Goal: Transaction & Acquisition: Purchase product/service

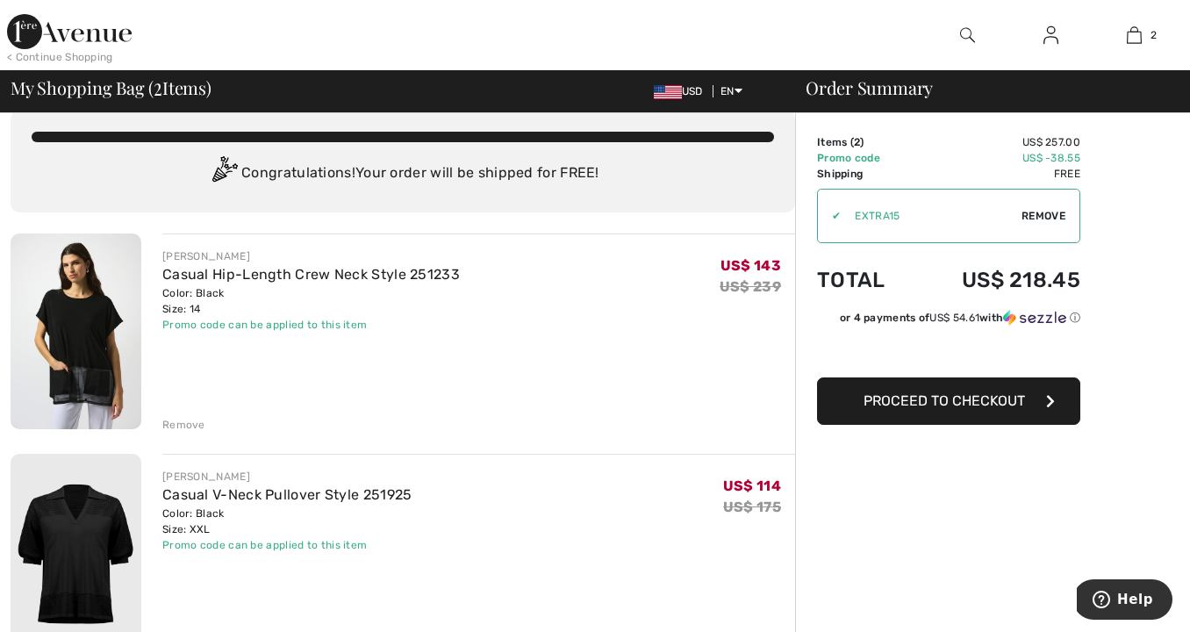
scroll to position [24, 0]
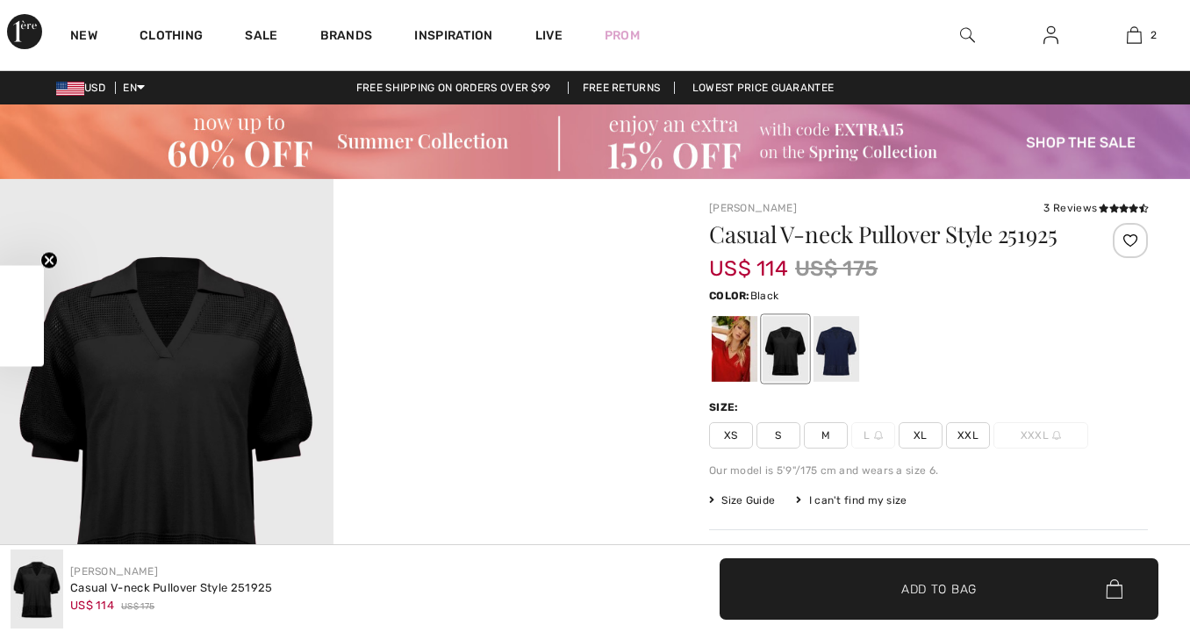
checkbox input "true"
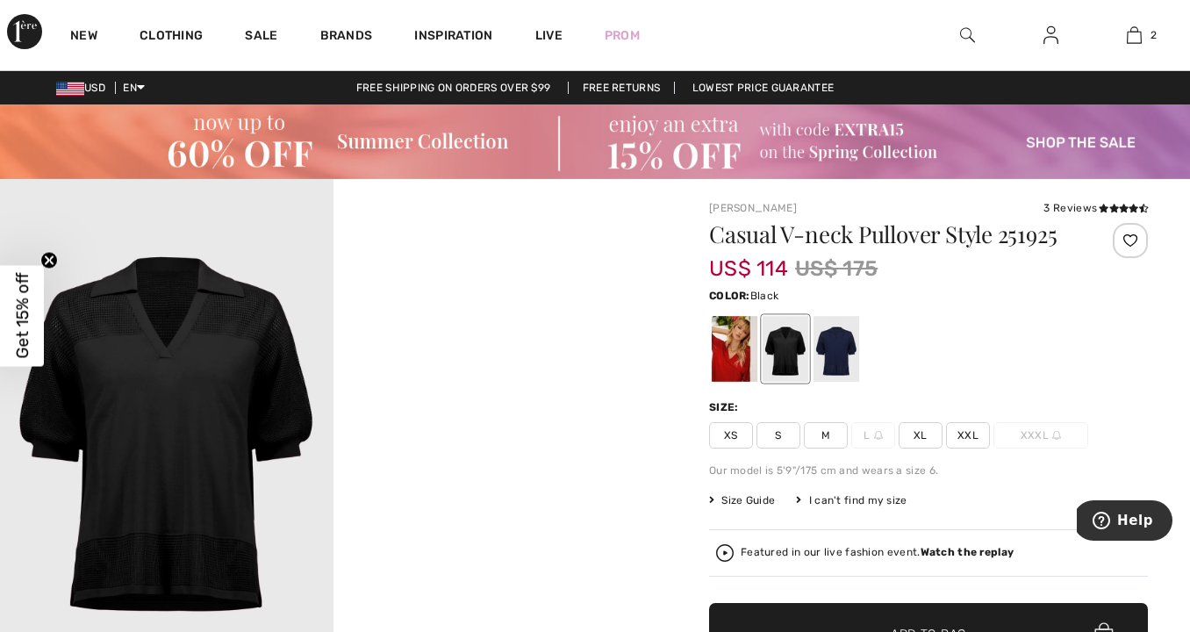
click at [936, 140] on img at bounding box center [595, 141] width 1190 height 75
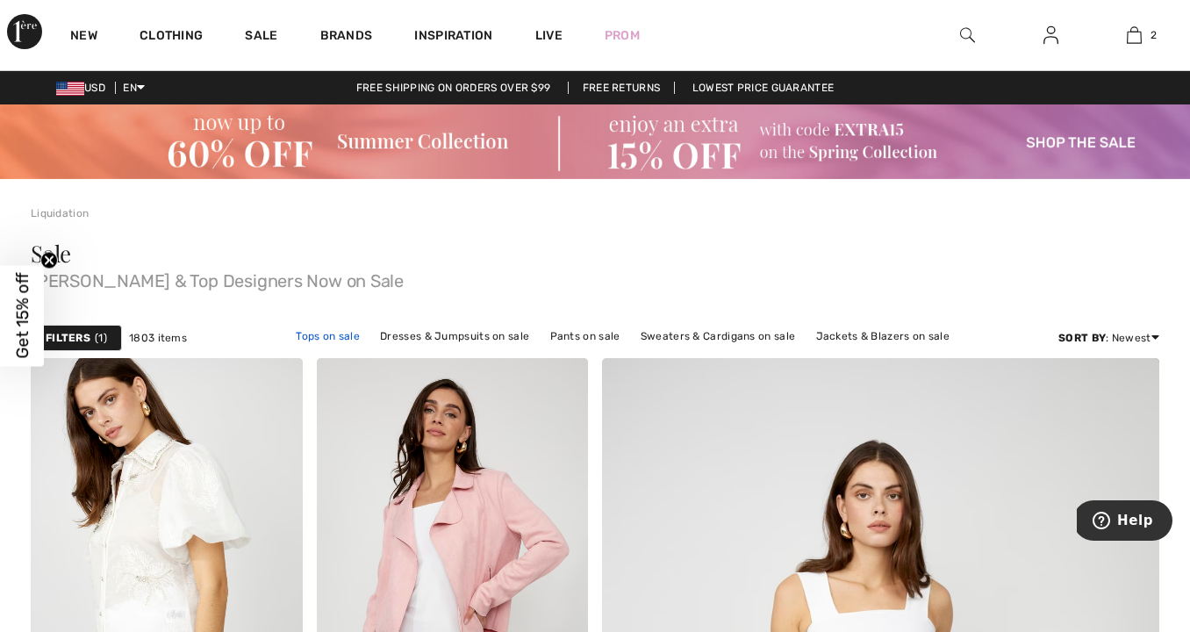
click at [289, 335] on link "Tops on sale" at bounding box center [328, 336] width 82 height 23
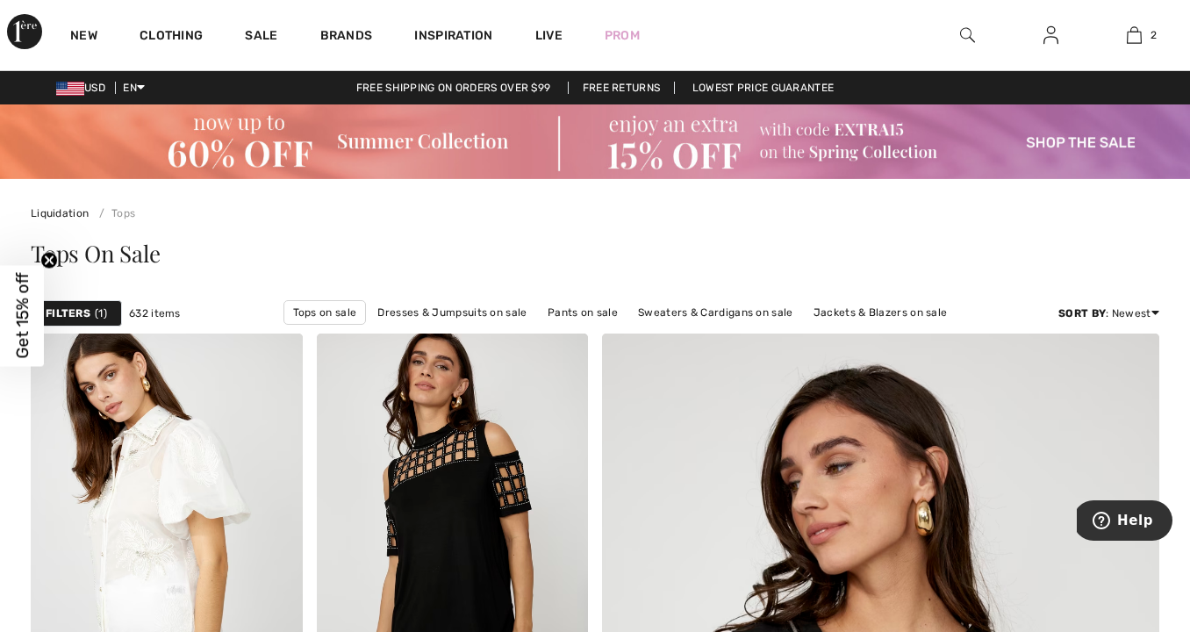
click at [79, 312] on strong "Filters" at bounding box center [68, 313] width 45 height 16
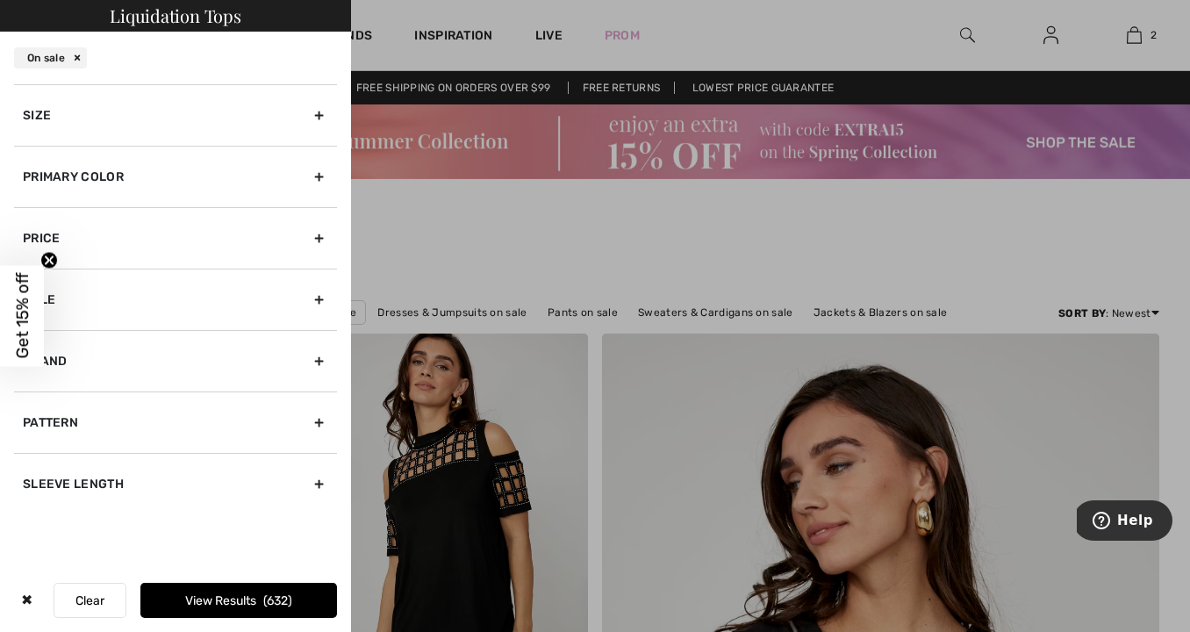
click at [100, 171] on div "Primary Color" at bounding box center [175, 176] width 323 height 61
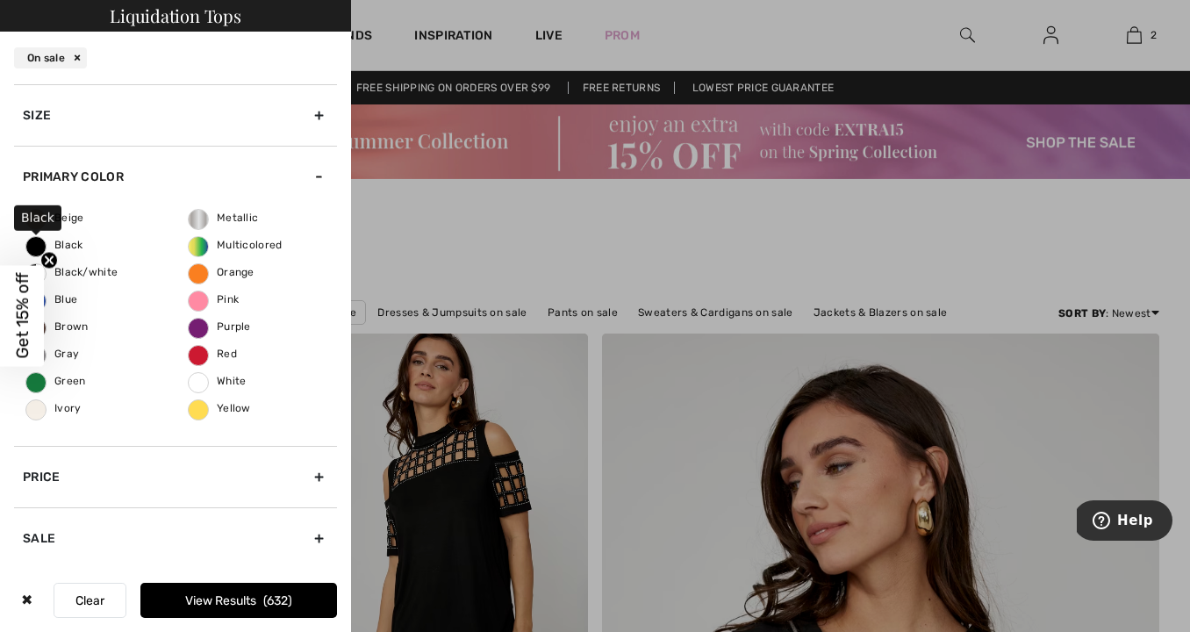
drag, startPoint x: 34, startPoint y: 244, endPoint x: 60, endPoint y: 253, distance: 26.9
click at [34, 244] on span "Black" at bounding box center [54, 245] width 57 height 12
click at [0, 0] on input "Black" at bounding box center [0, 0] width 0 height 0
click at [234, 596] on button "View Results 225" at bounding box center [238, 600] width 197 height 35
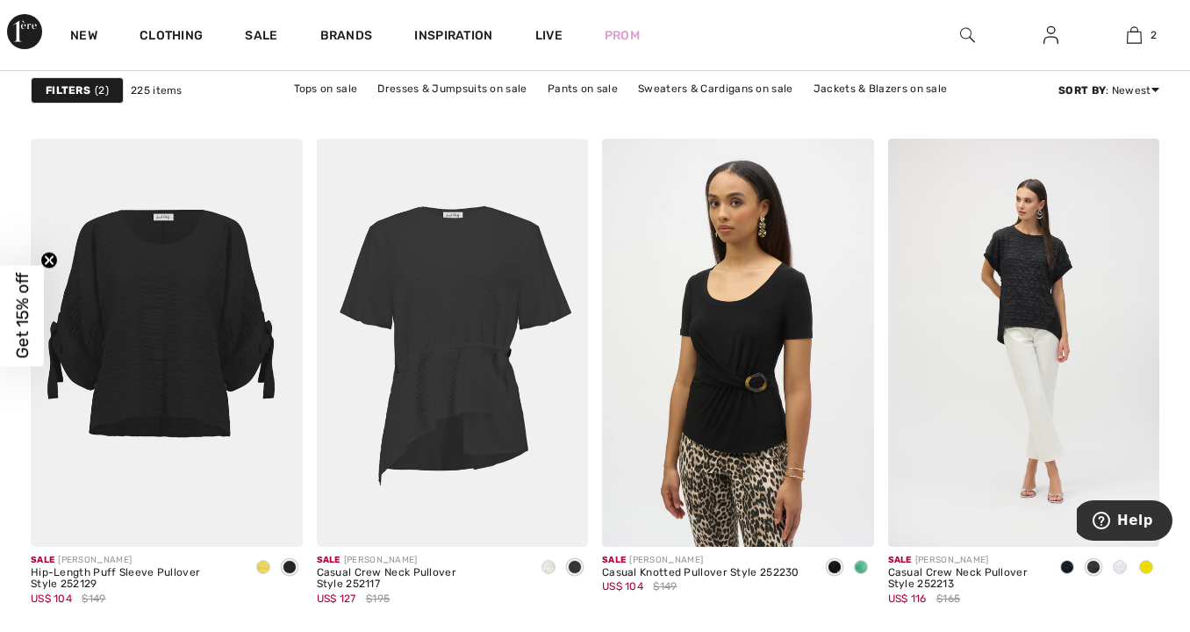
scroll to position [3416, 0]
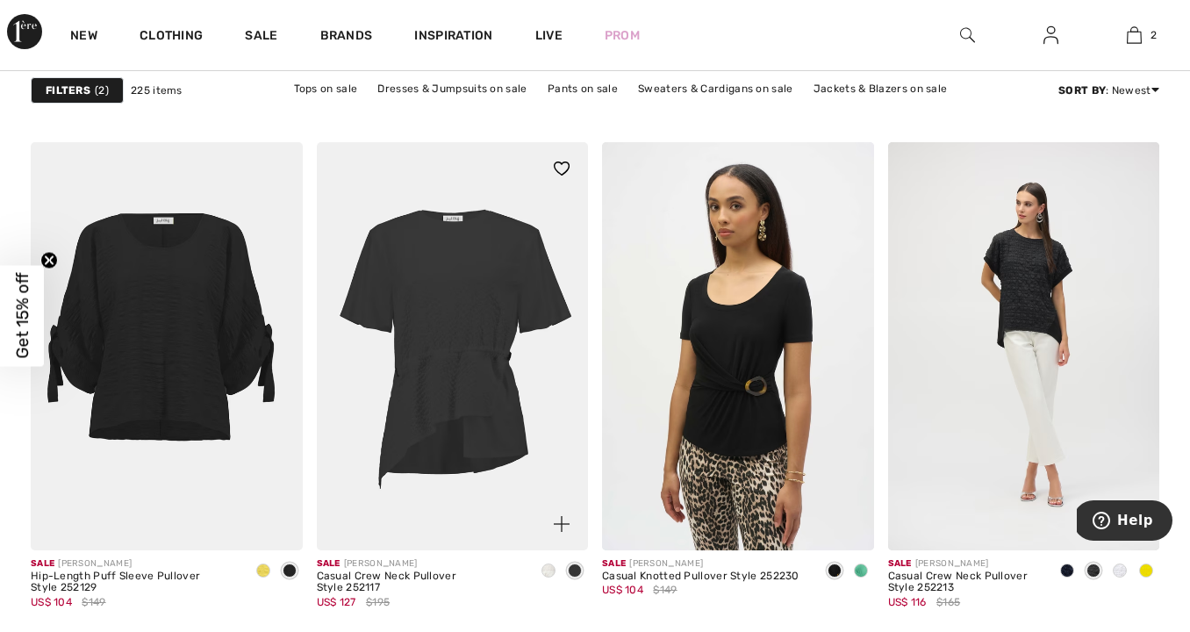
click at [454, 351] on img at bounding box center [453, 345] width 272 height 407
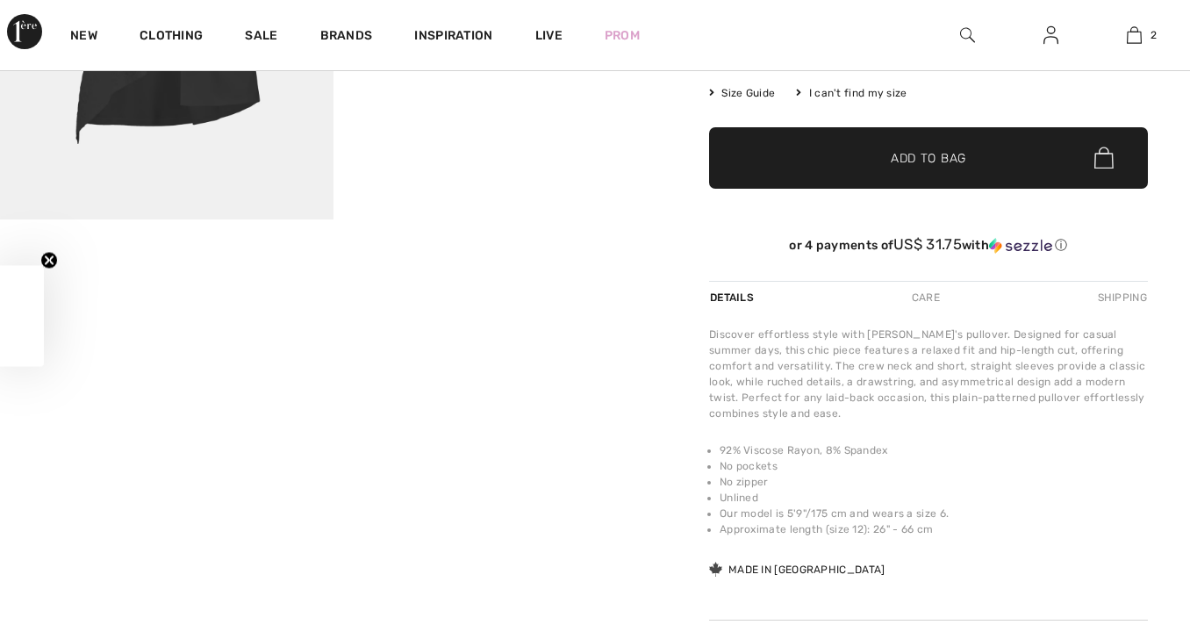
checkbox input "true"
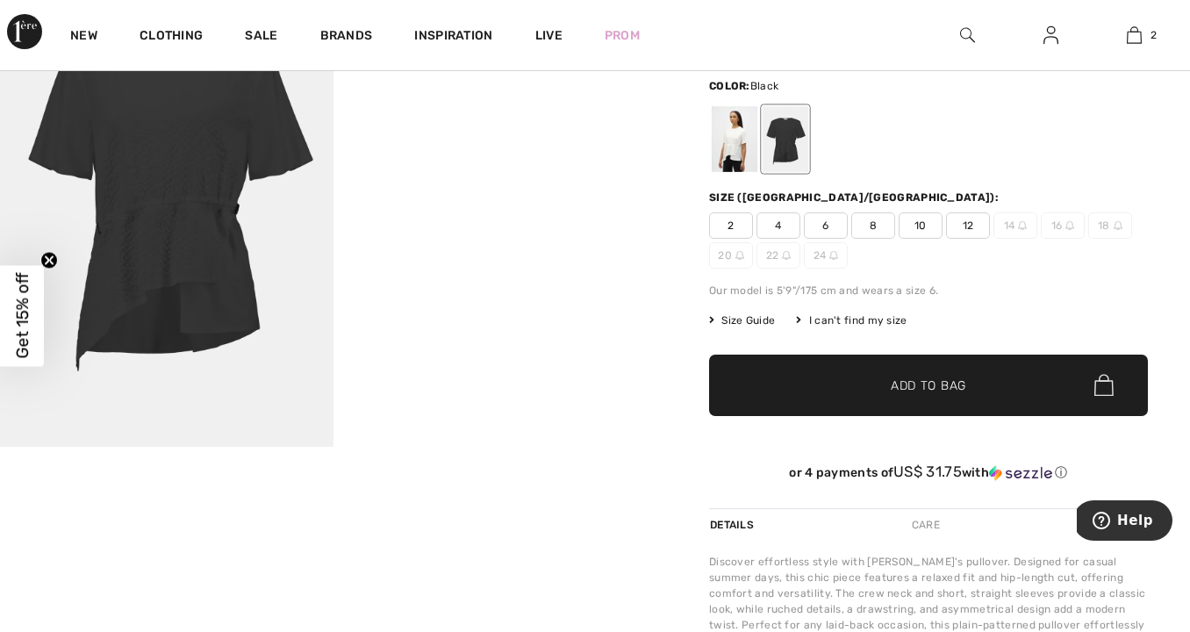
scroll to position [232, 0]
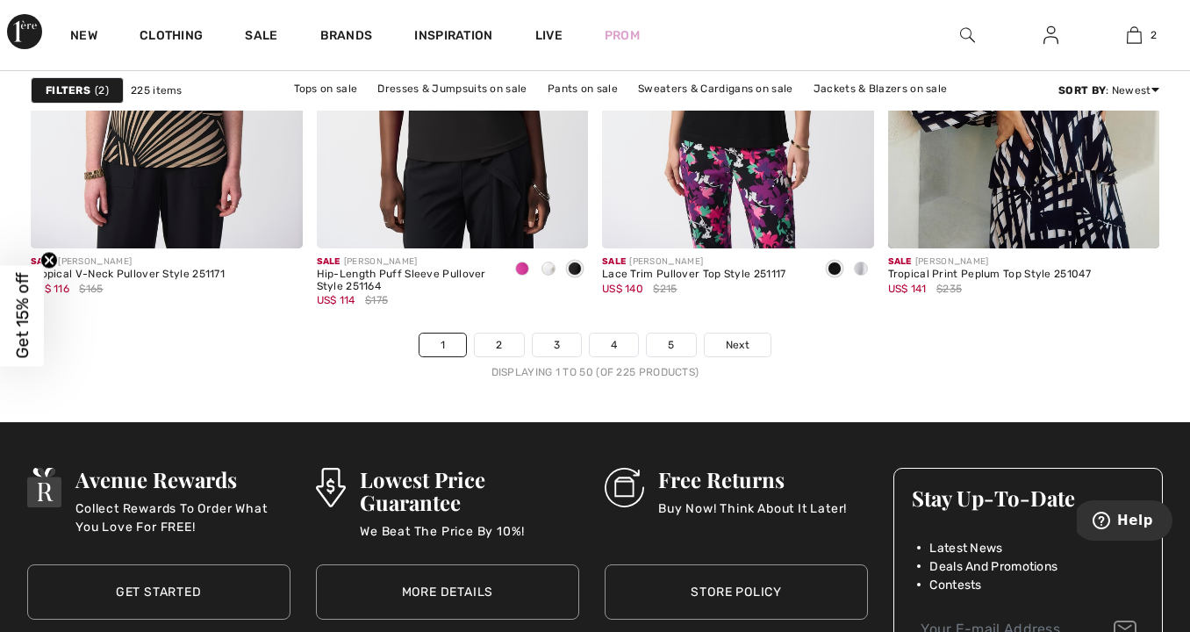
scroll to position [7693, 0]
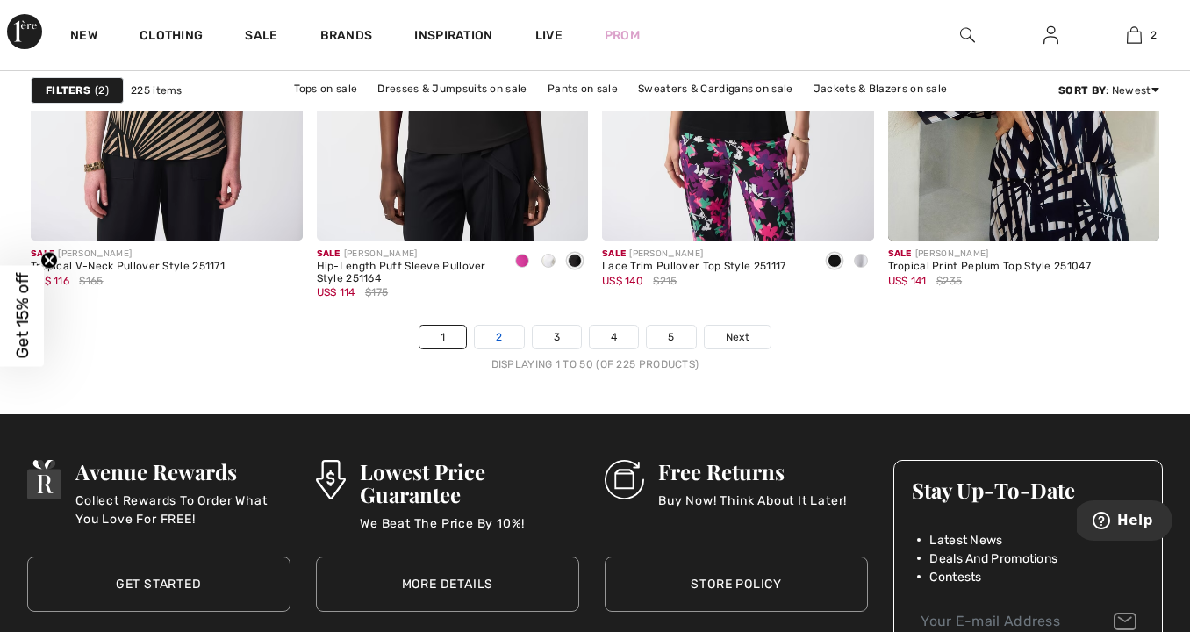
click at [506, 339] on link "2" at bounding box center [499, 337] width 48 height 23
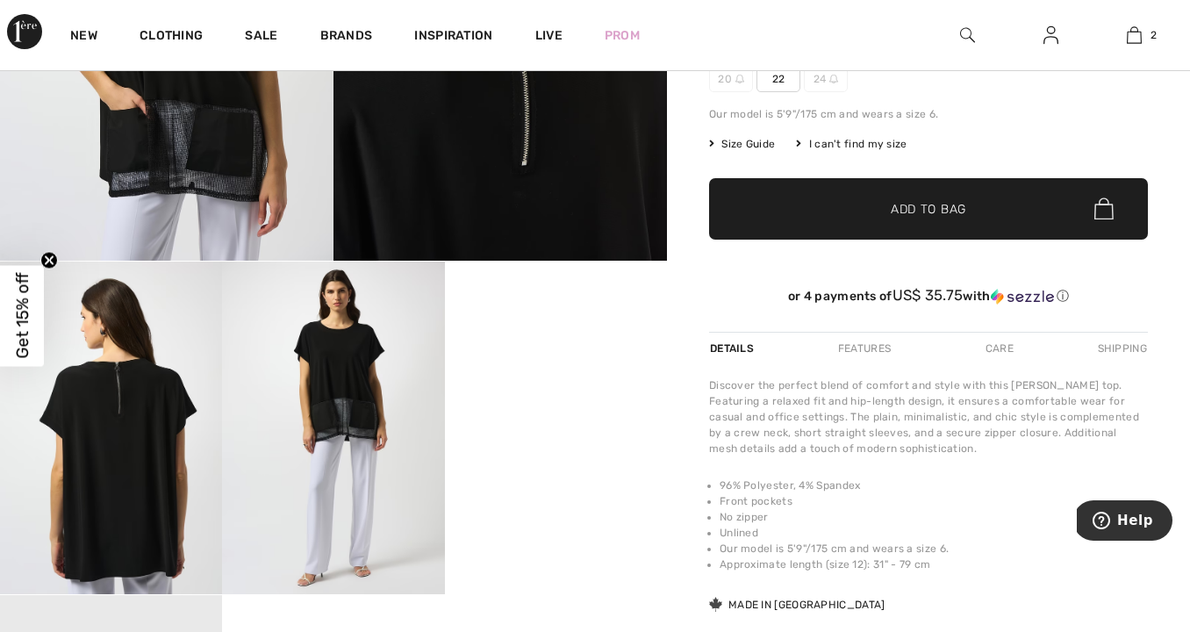
scroll to position [416, 0]
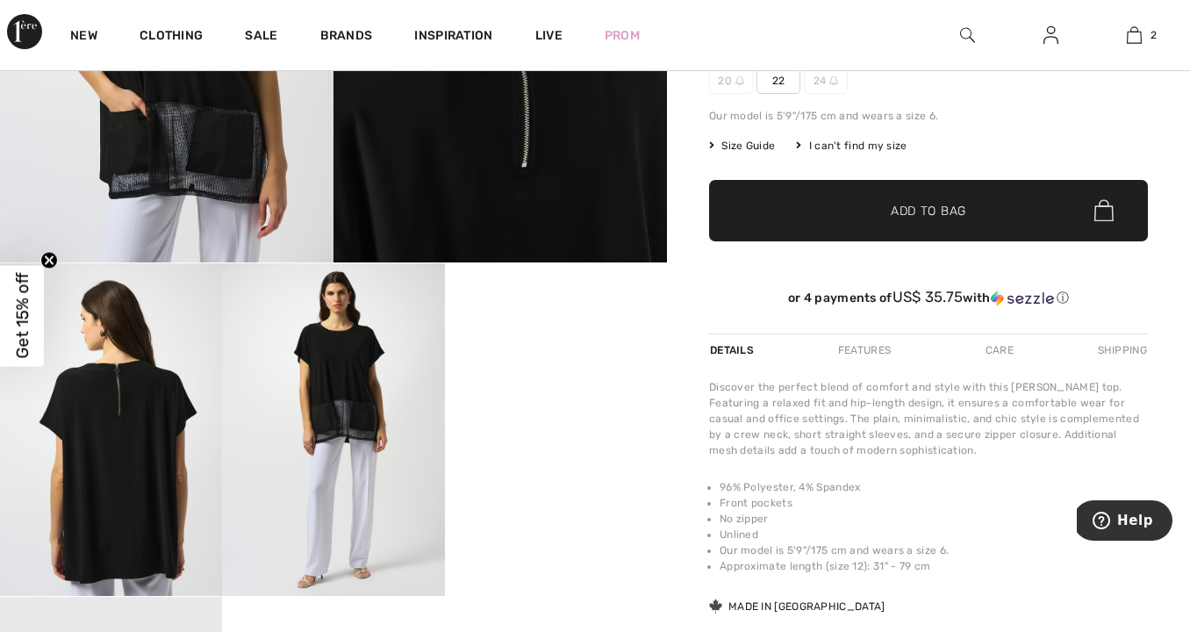
click at [761, 143] on span "Size Guide" at bounding box center [742, 146] width 66 height 16
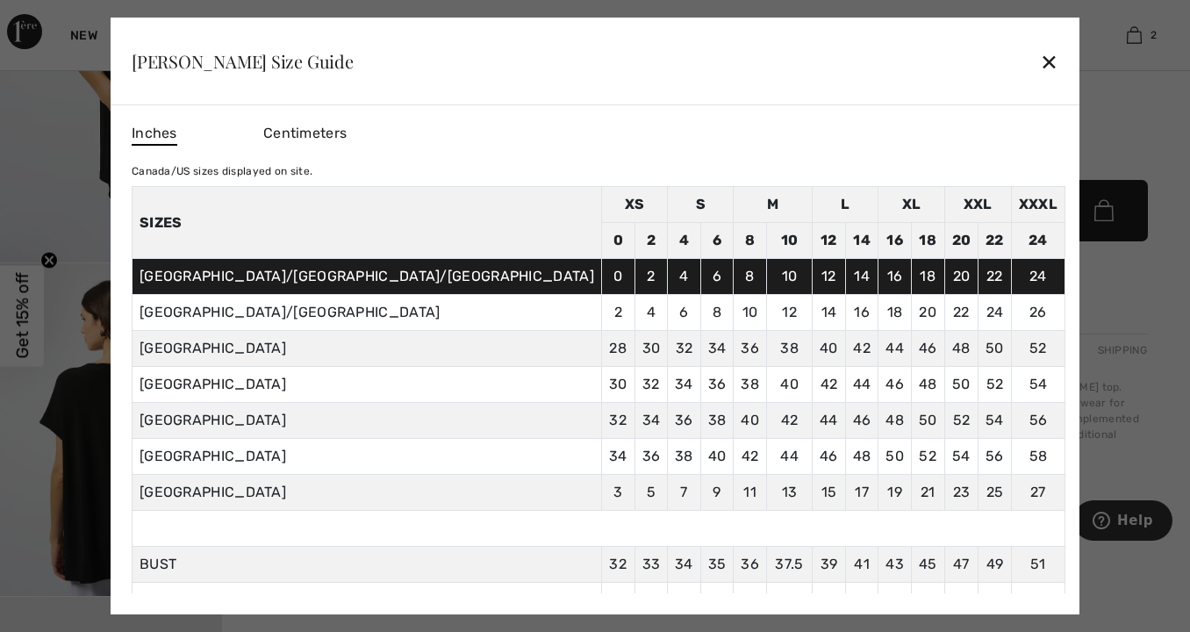
click at [1040, 60] on div "✕" at bounding box center [1049, 61] width 18 height 37
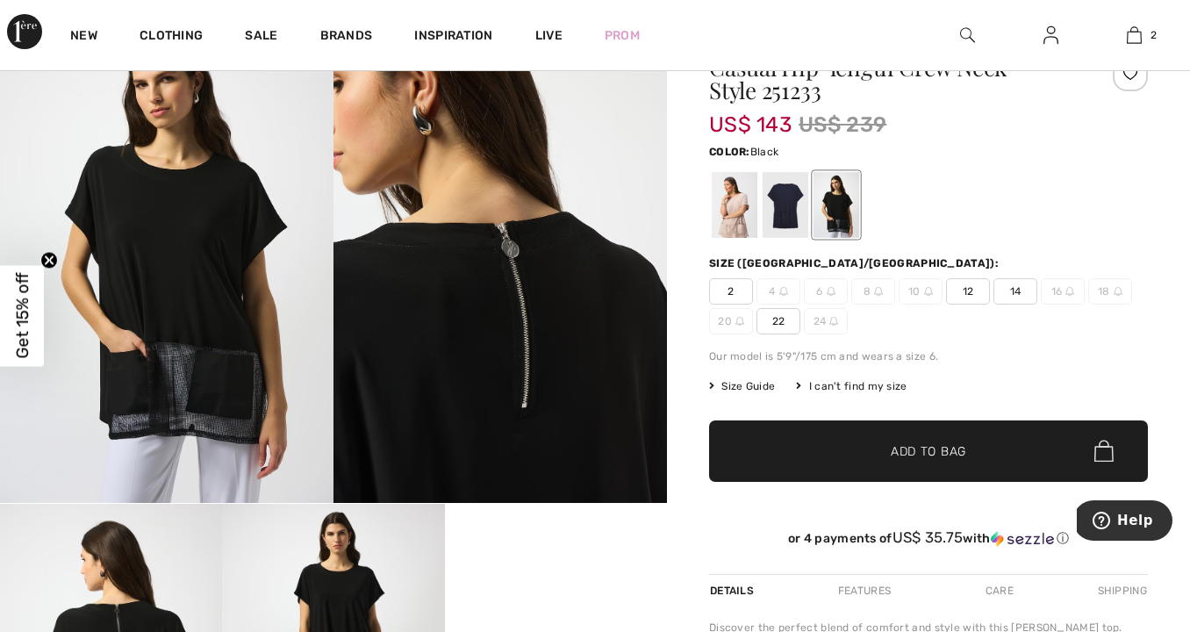
scroll to position [176, 0]
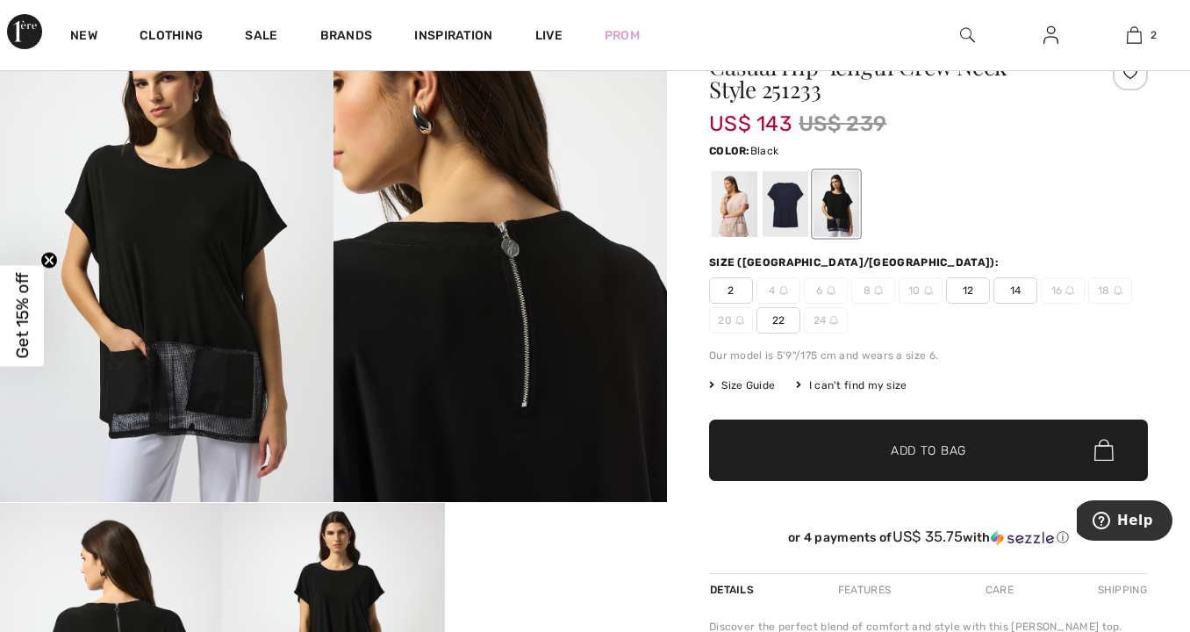
drag, startPoint x: 735, startPoint y: 379, endPoint x: 713, endPoint y: 411, distance: 38.5
click at [735, 379] on span "Size Guide" at bounding box center [742, 385] width 66 height 16
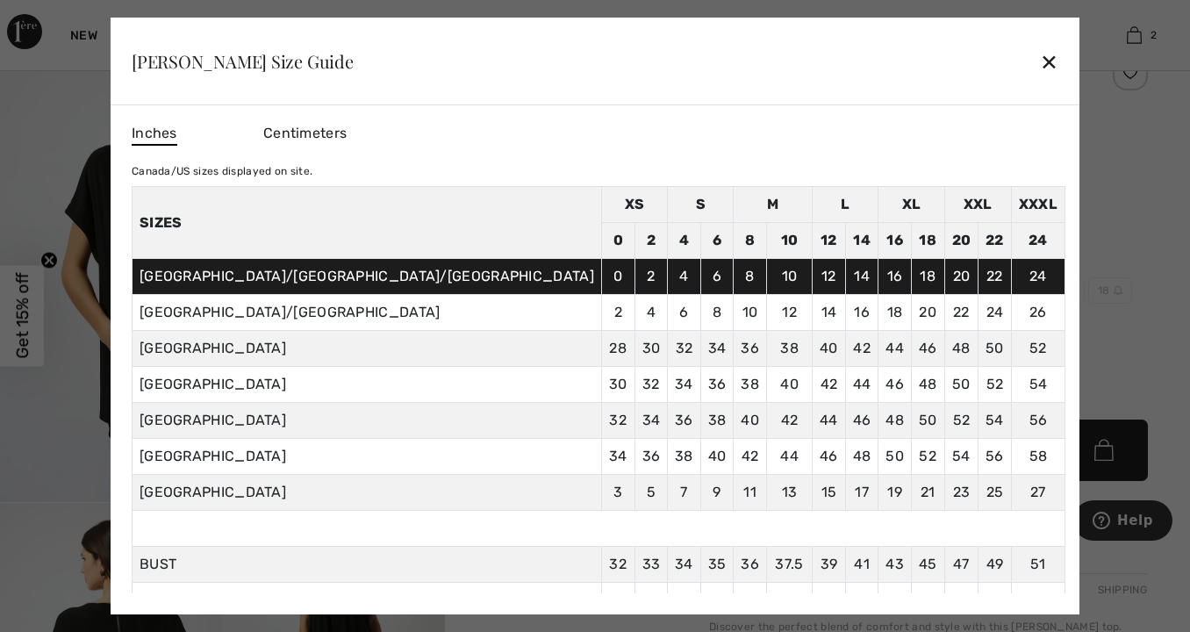
click at [955, 354] on div at bounding box center [595, 316] width 1190 height 632
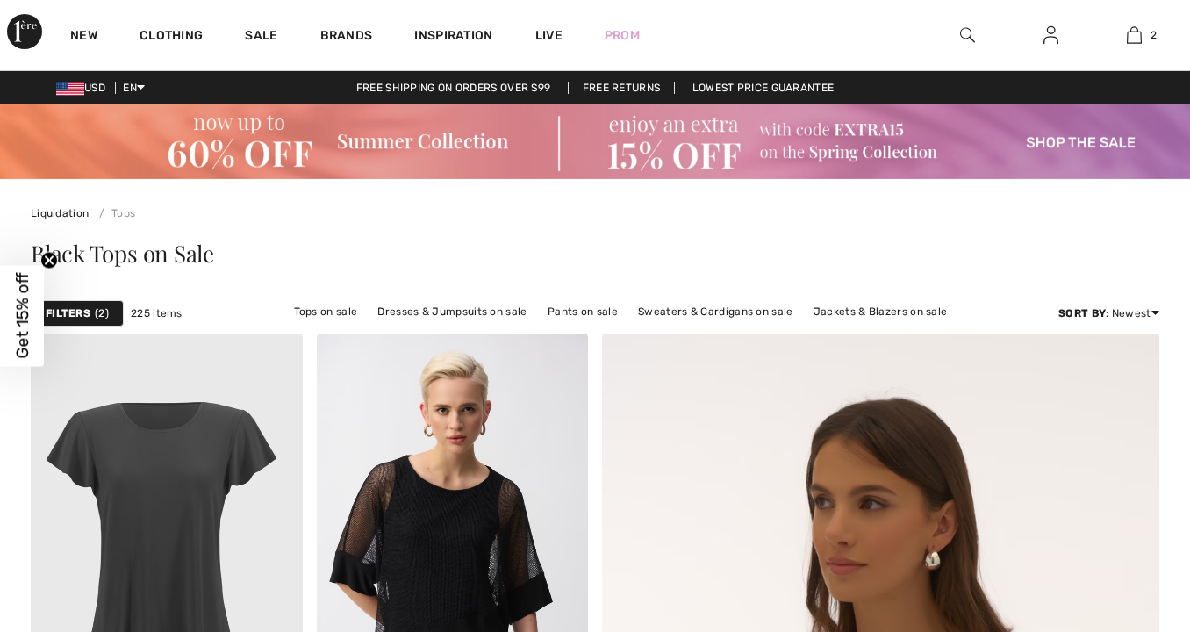
checkbox input "true"
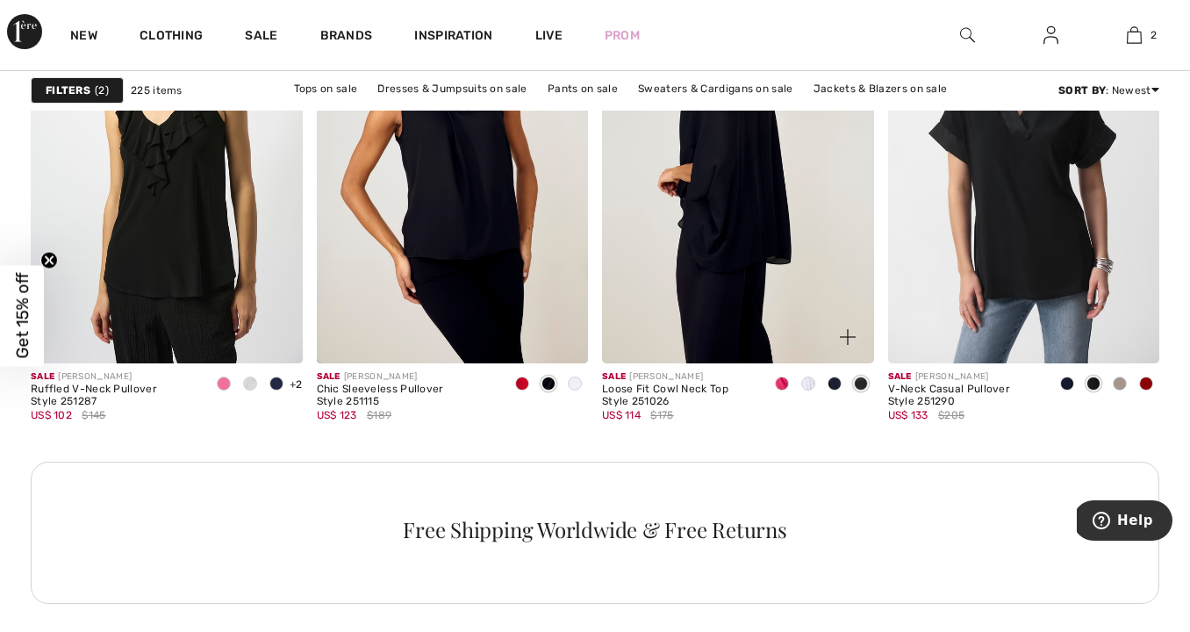
scroll to position [1894, 0]
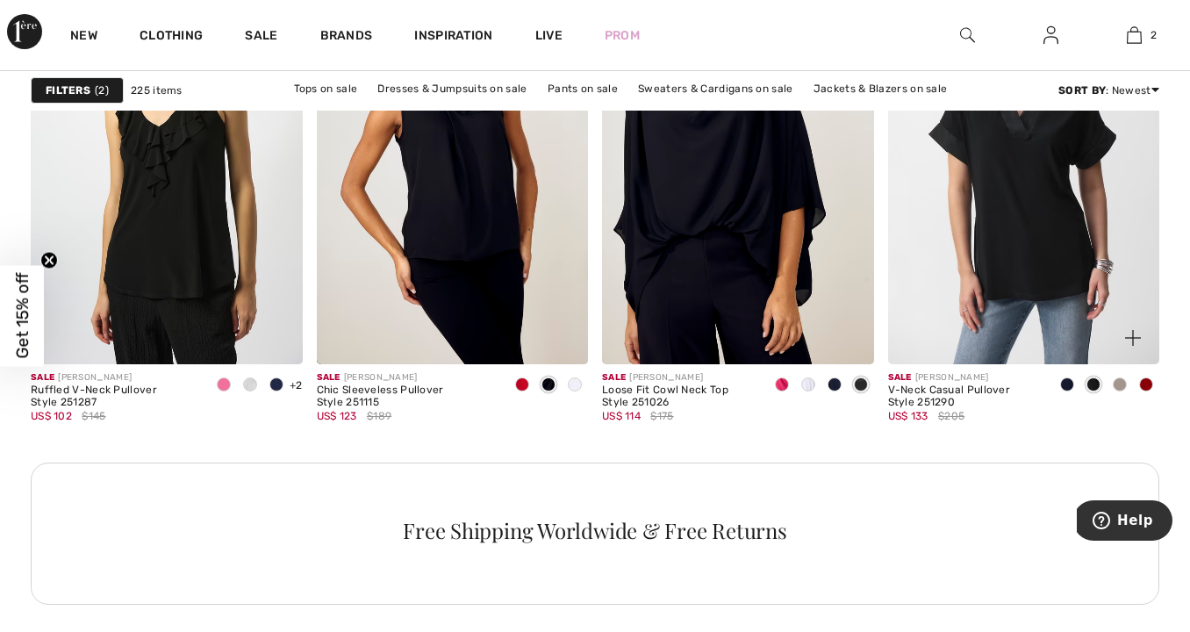
click at [980, 188] on img at bounding box center [1024, 160] width 272 height 407
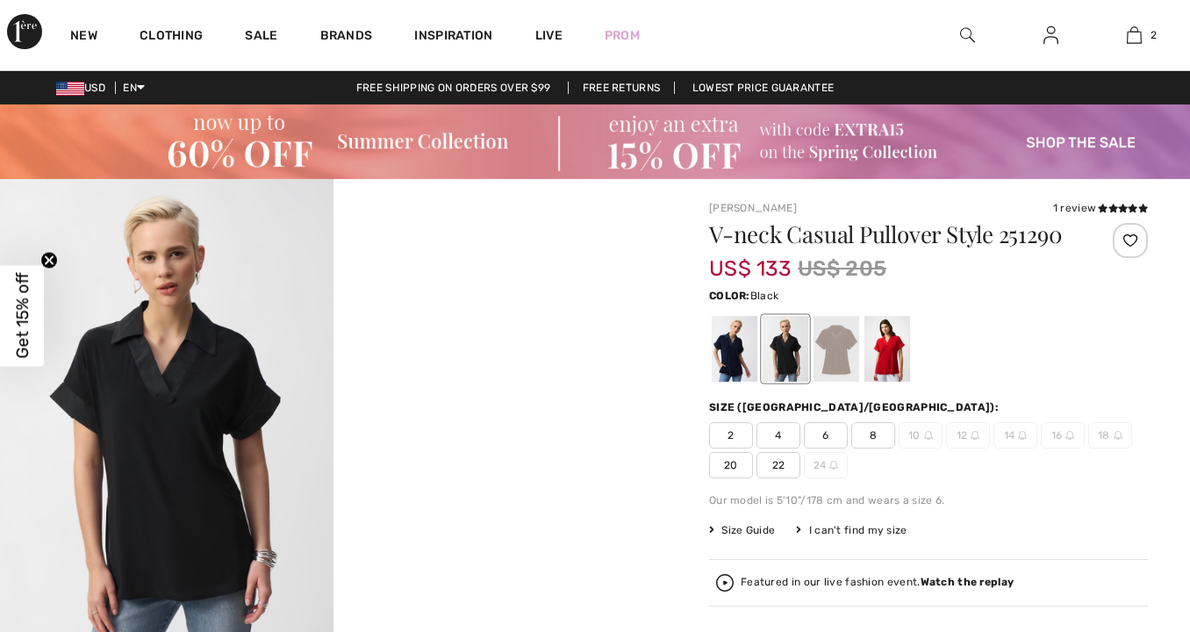
checkbox input "true"
click at [735, 357] on div at bounding box center [735, 349] width 46 height 66
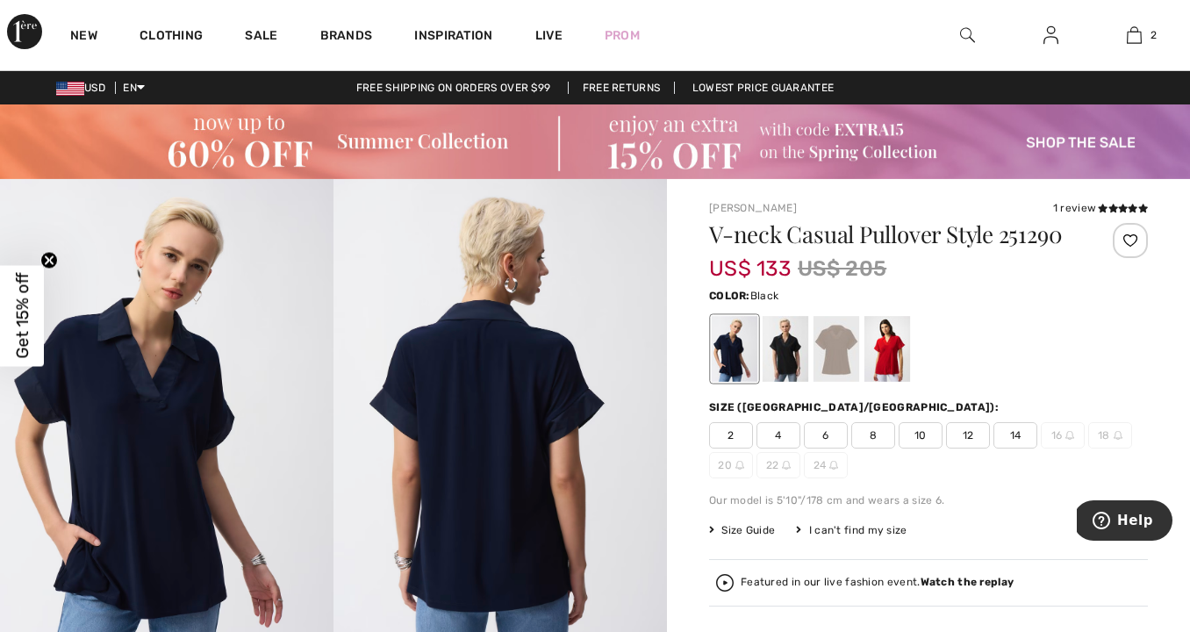
click at [790, 355] on div at bounding box center [786, 349] width 46 height 66
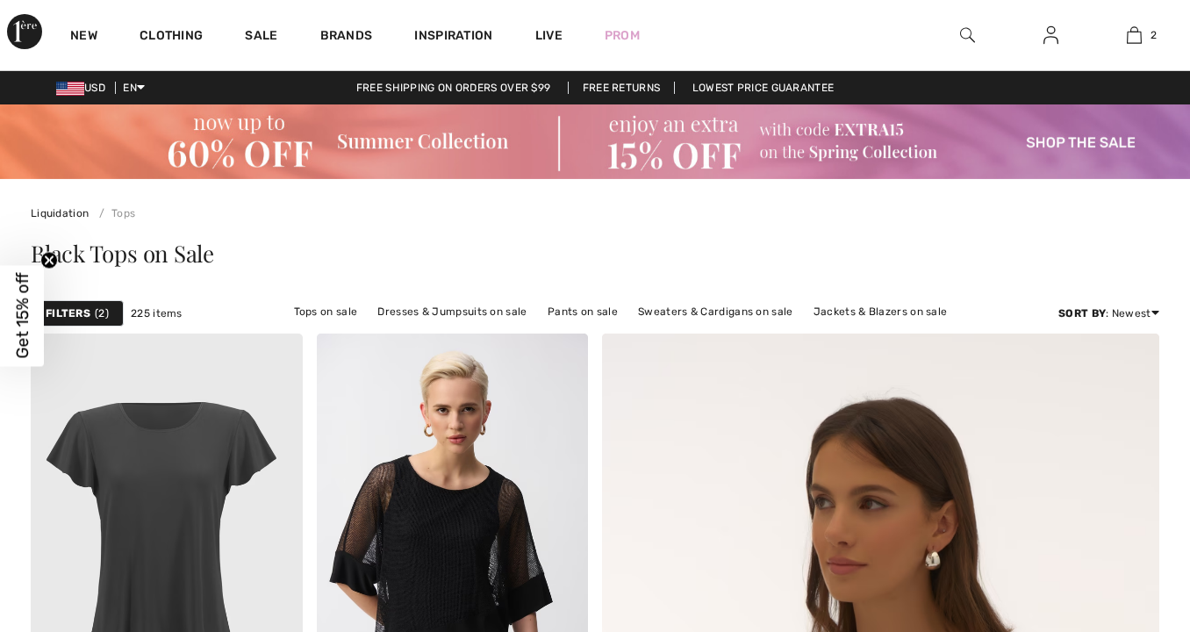
checkbox input "true"
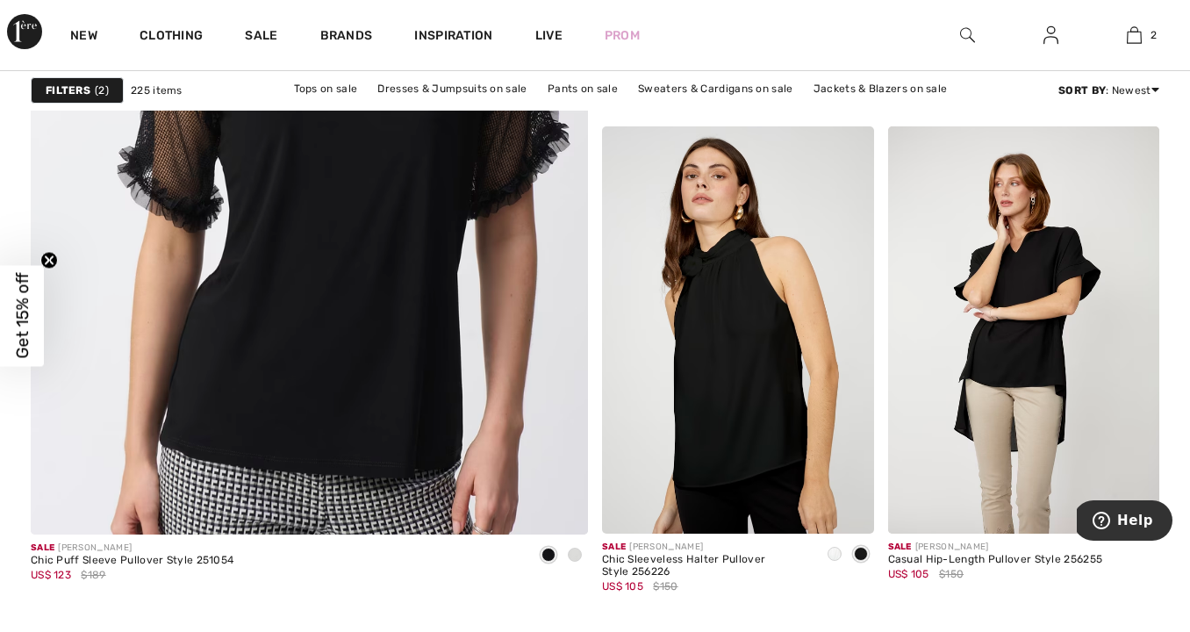
scroll to position [4694, 0]
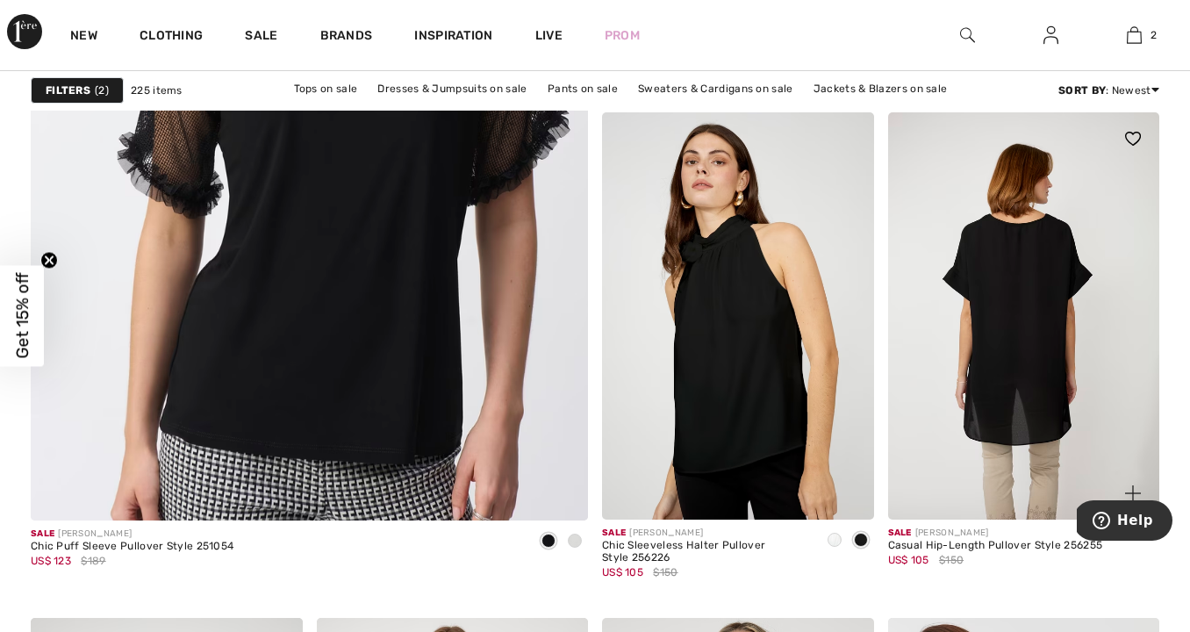
click at [993, 430] on img at bounding box center [1024, 315] width 272 height 407
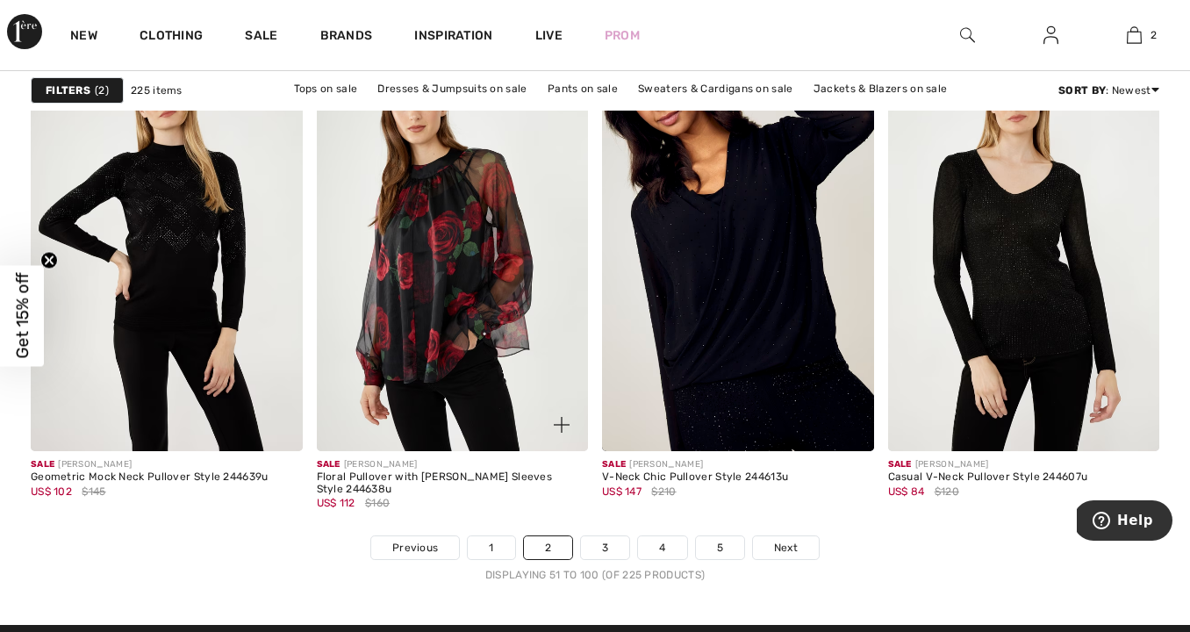
scroll to position [7518, 0]
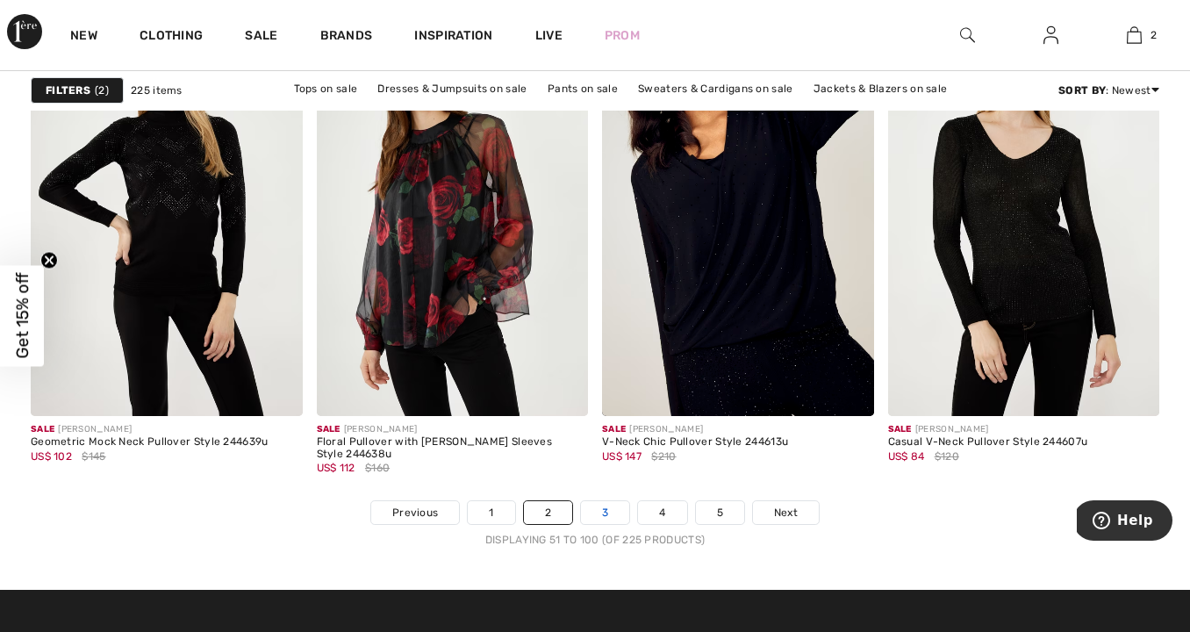
click at [604, 516] on link "3" at bounding box center [605, 512] width 48 height 23
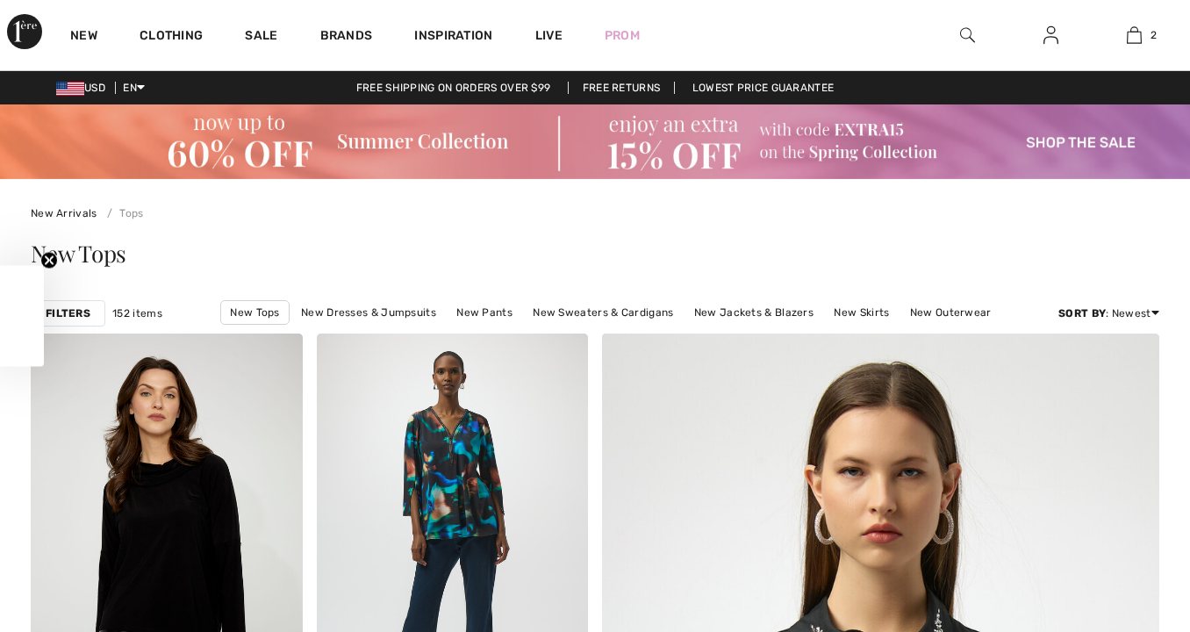
checkbox input "true"
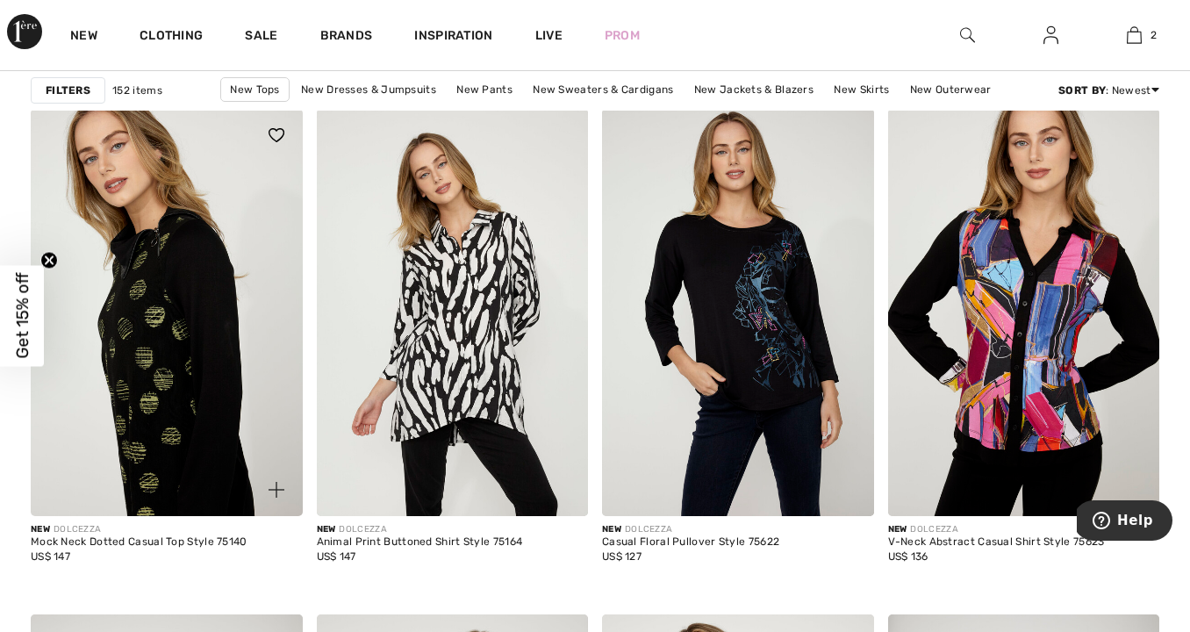
scroll to position [6407, 0]
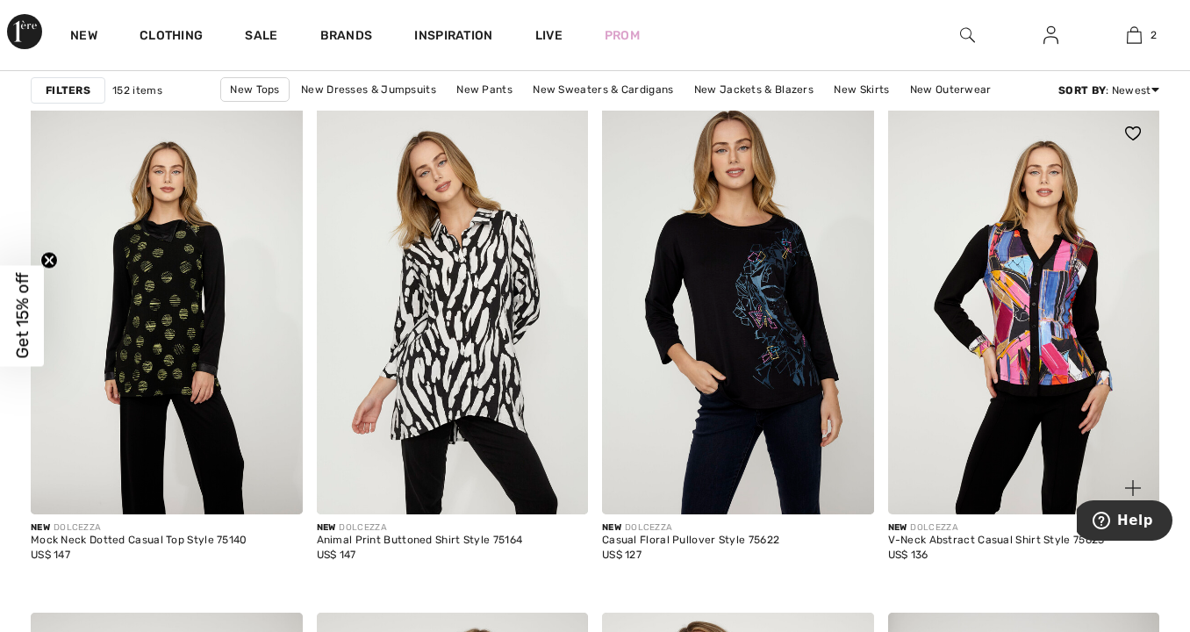
click at [1039, 263] on img at bounding box center [1024, 310] width 272 height 407
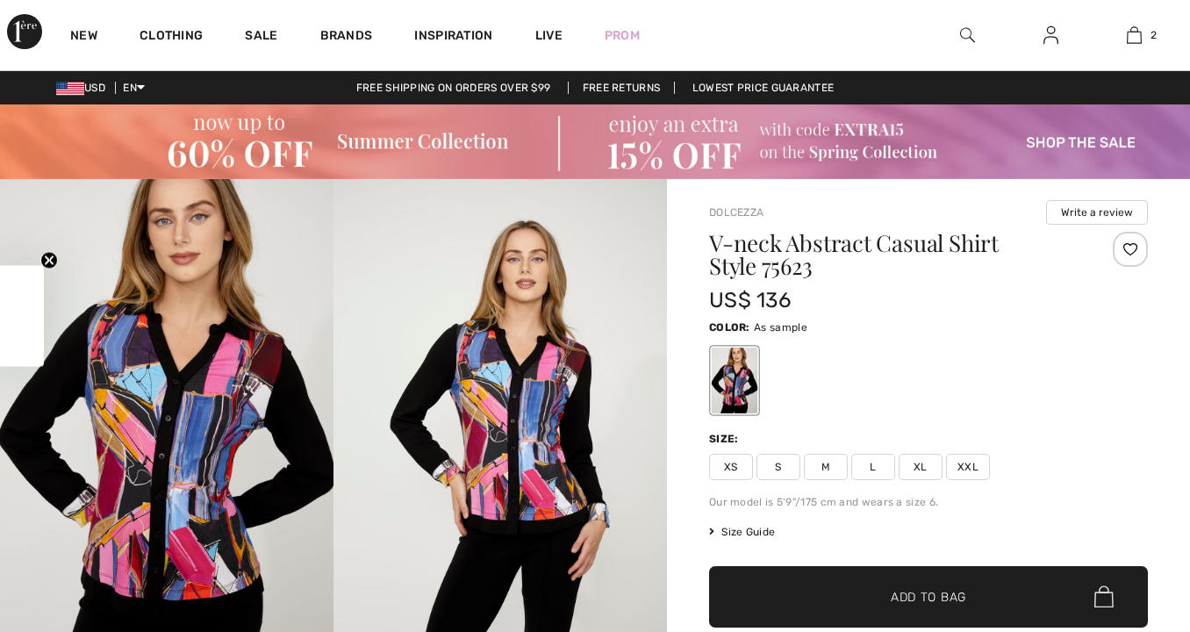
checkbox input "true"
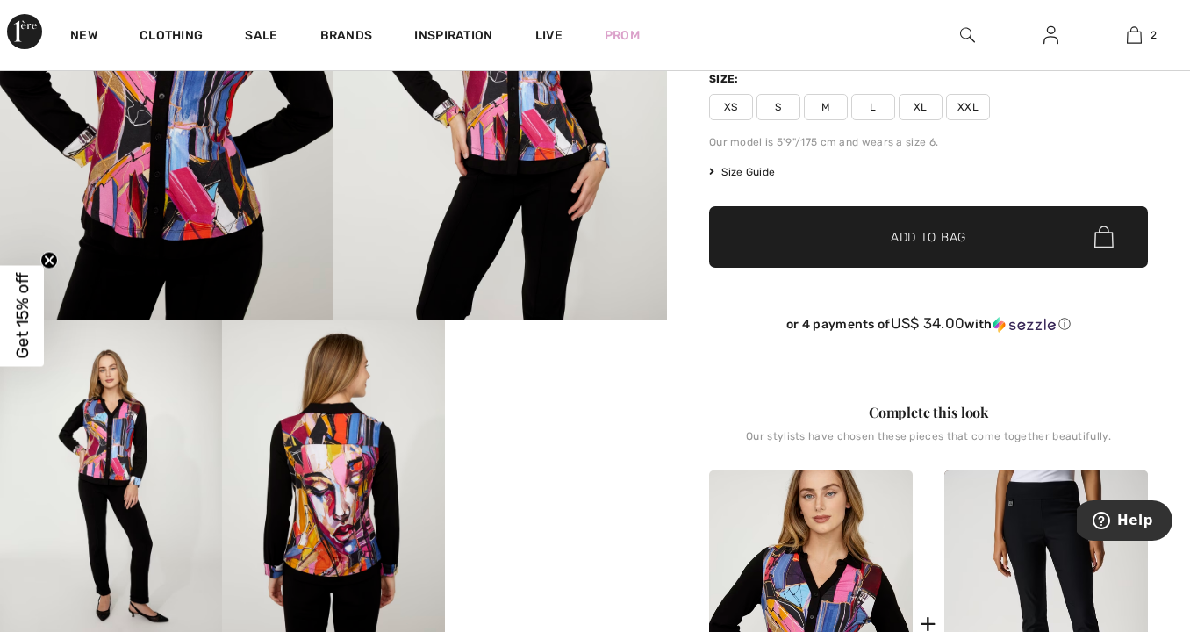
scroll to position [372, 0]
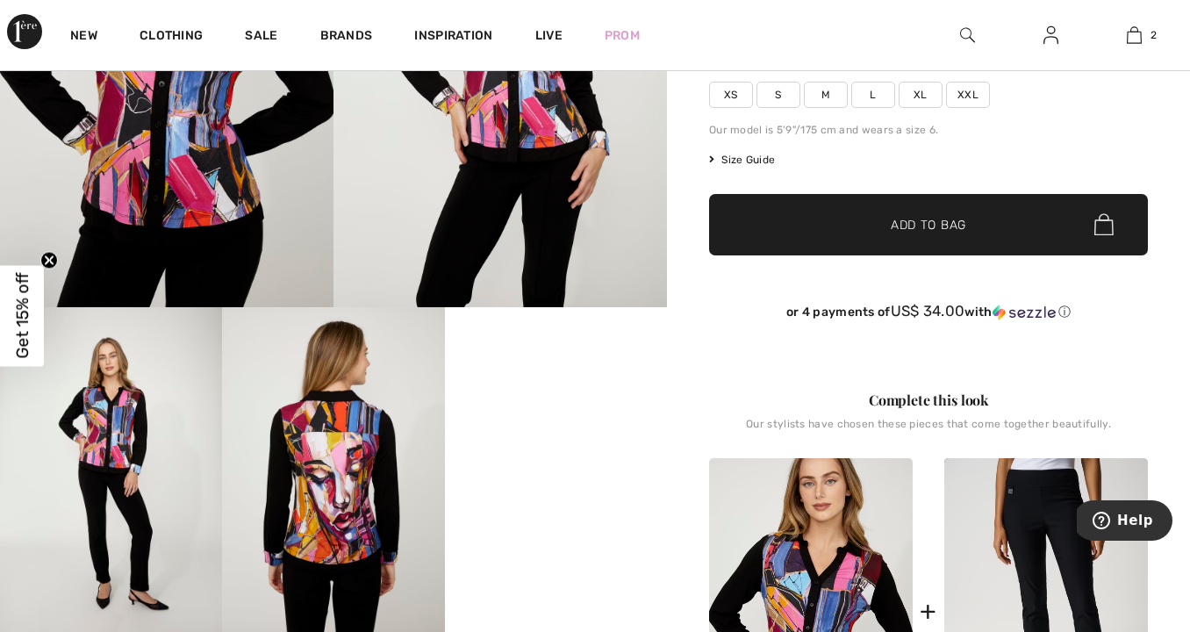
click at [541, 419] on video "Your browser does not support the video tag." at bounding box center [556, 362] width 222 height 111
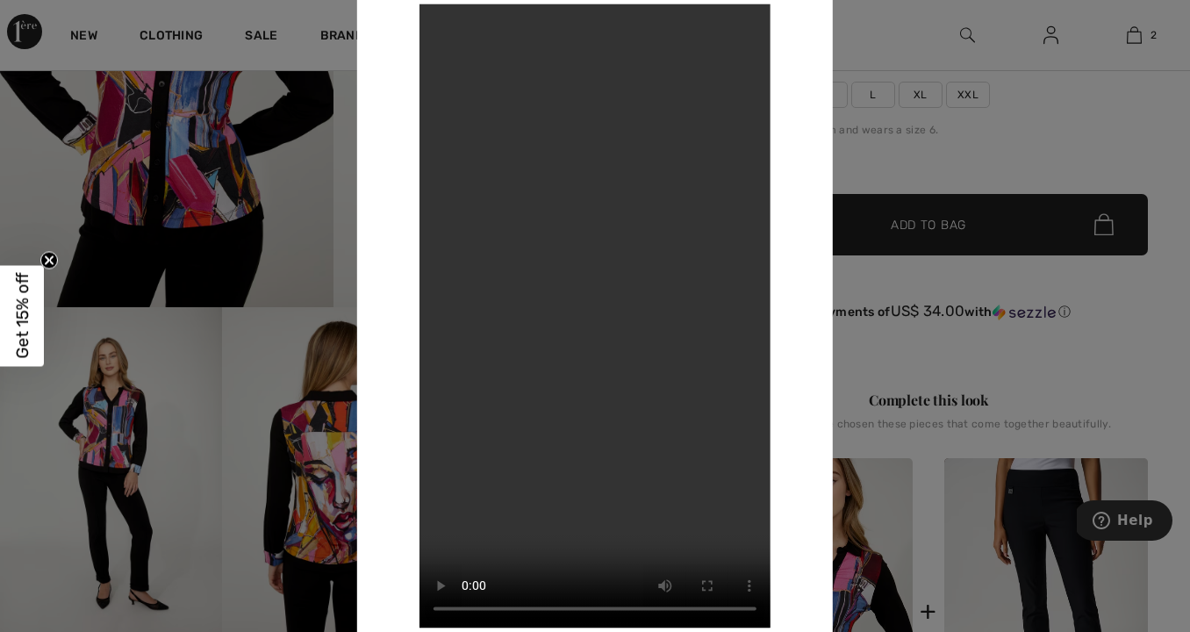
click at [445, 24] on video "Your browser does not support the video tag." at bounding box center [594, 316] width 351 height 624
click at [922, 158] on div at bounding box center [595, 316] width 1190 height 632
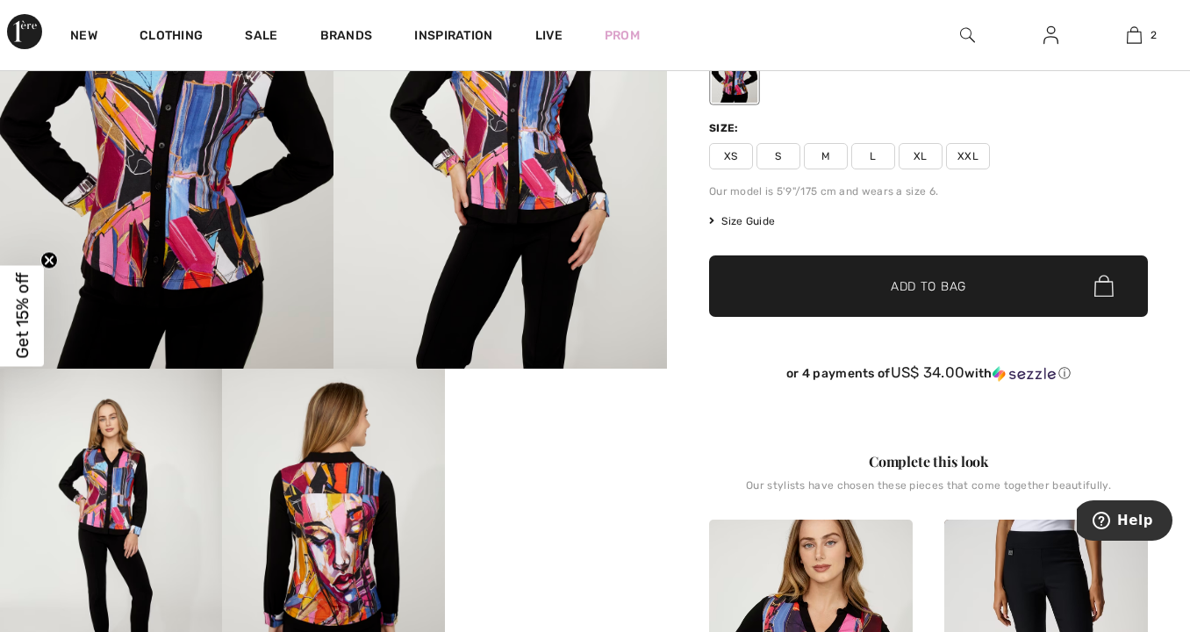
scroll to position [312, 0]
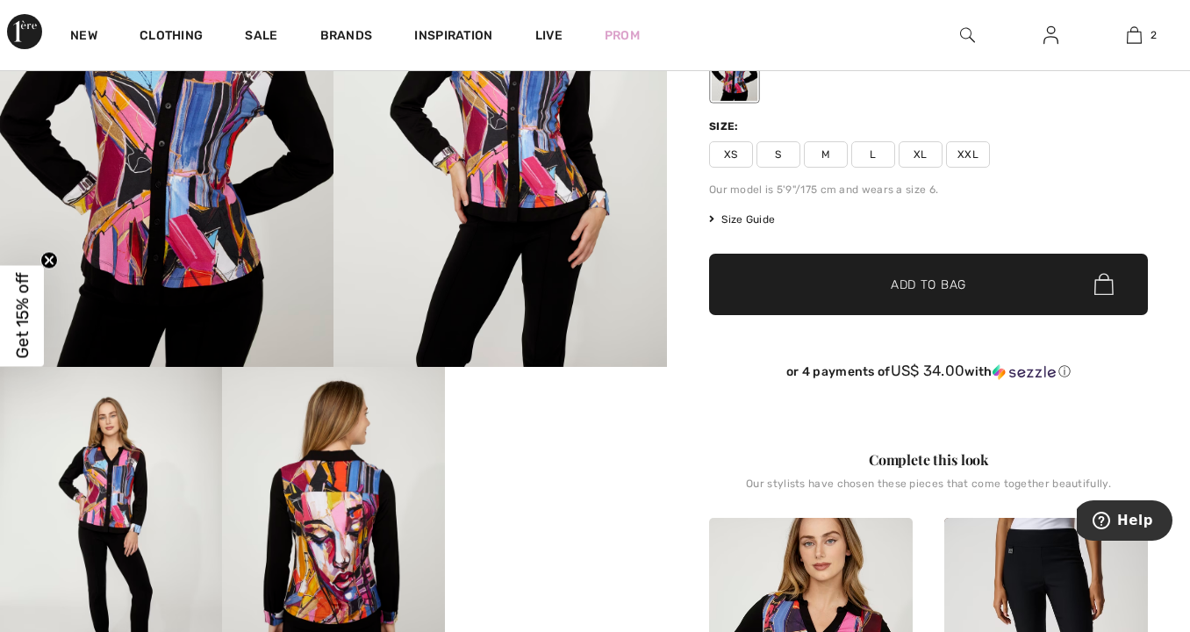
click at [757, 217] on span "Size Guide" at bounding box center [742, 220] width 66 height 16
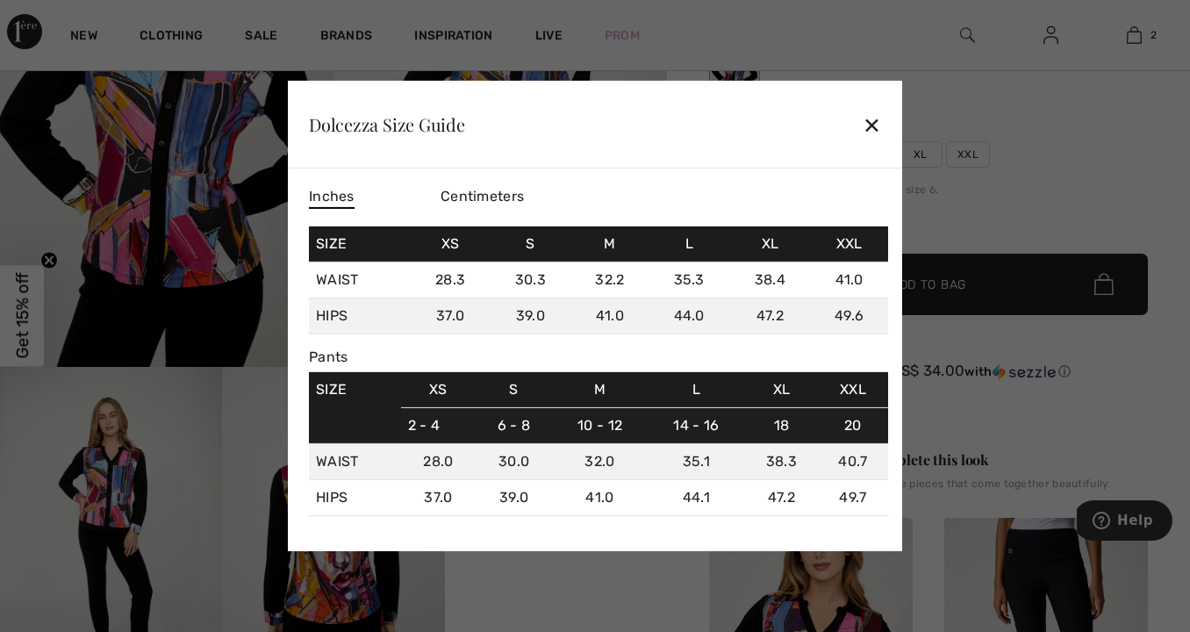
click at [869, 124] on div "✕" at bounding box center [872, 124] width 18 height 37
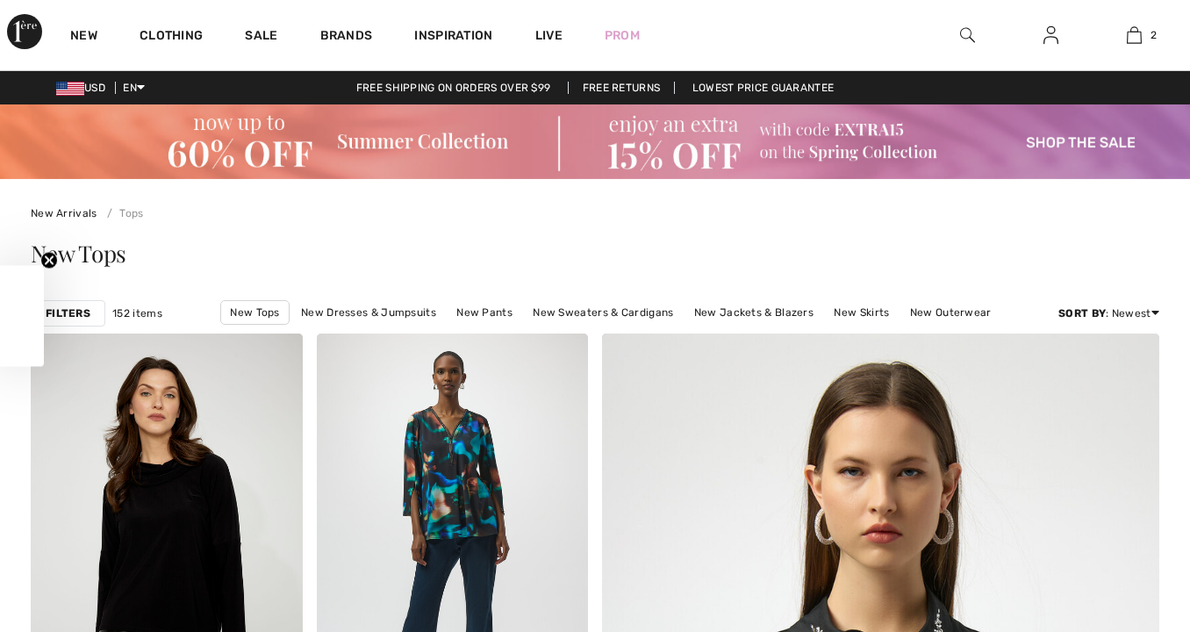
checkbox input "true"
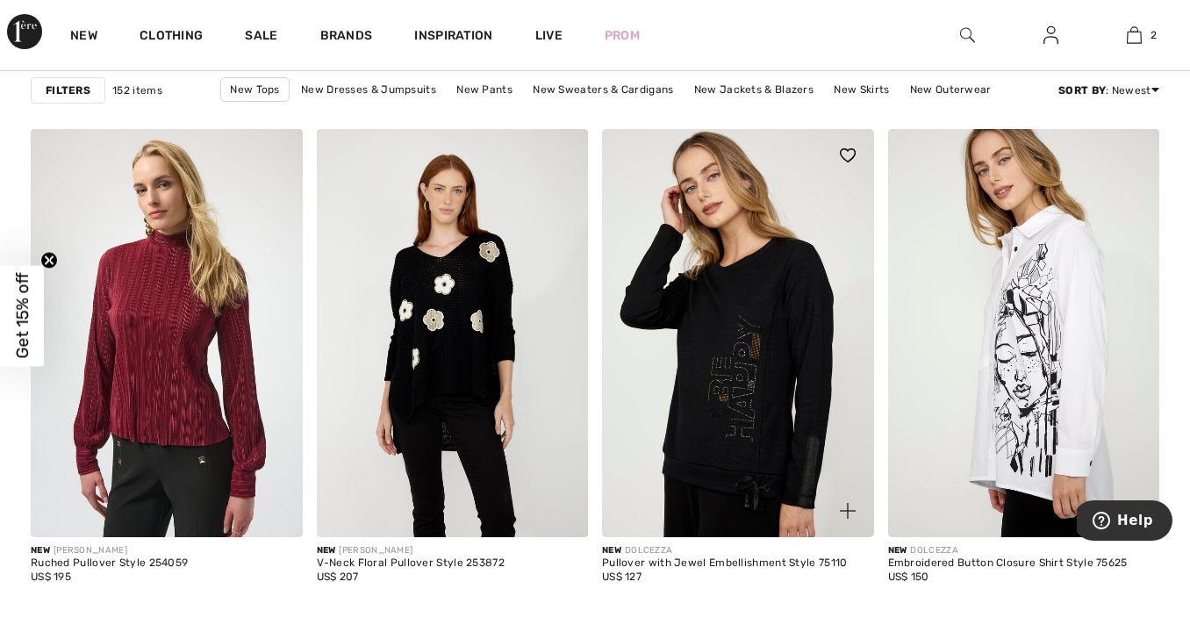
scroll to position [5141, 0]
